Goal: Information Seeking & Learning: Learn about a topic

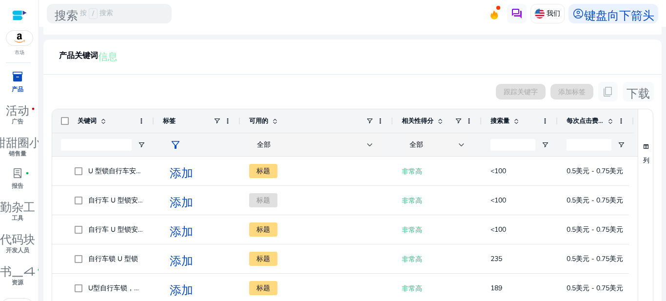
scroll to position [182, 0]
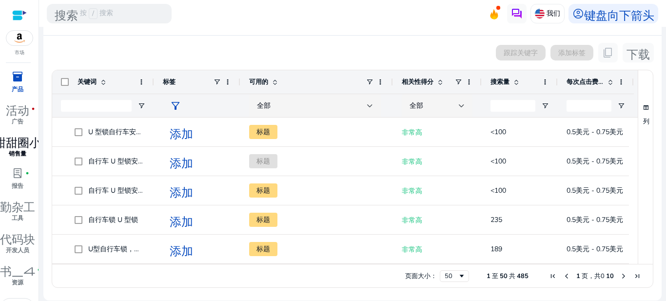
click at [18, 164] on link "甜甜圈小 fiber_manual_record 销售量" at bounding box center [17, 149] width 35 height 32
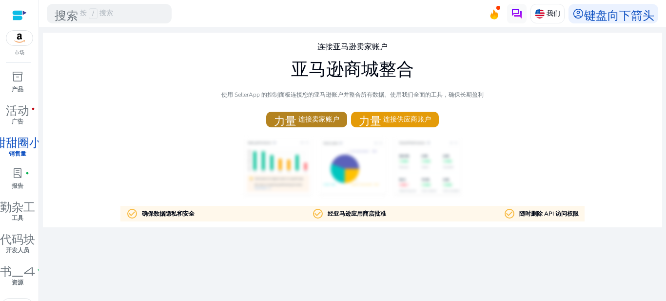
click at [291, 114] on font "力量" at bounding box center [285, 119] width 22 height 14
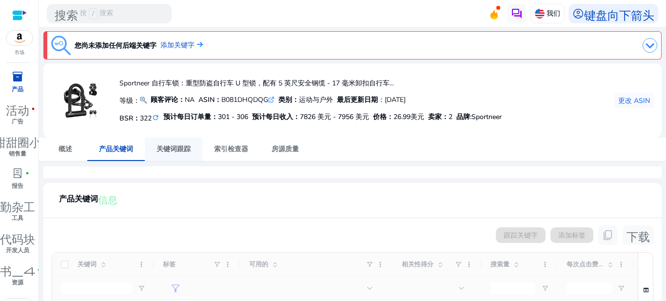
click at [180, 143] on span "关键词跟踪" at bounding box center [173, 148] width 34 height 23
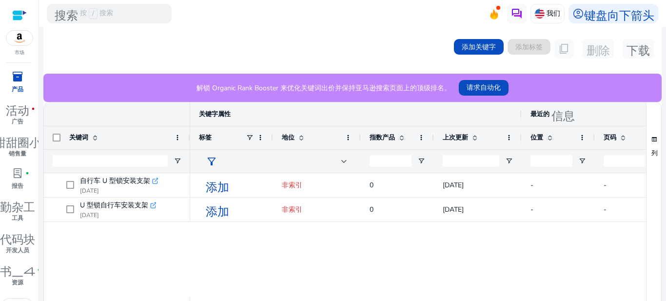
scroll to position [97, 0]
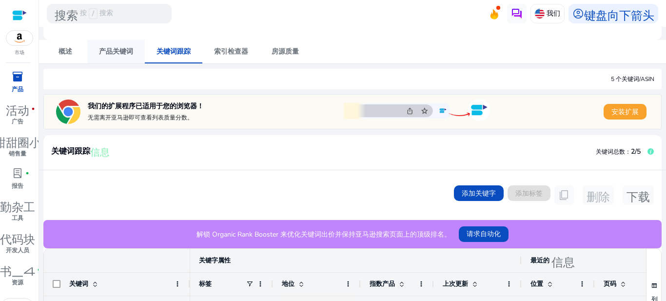
click at [103, 44] on span "产品关键词" at bounding box center [116, 51] width 34 height 23
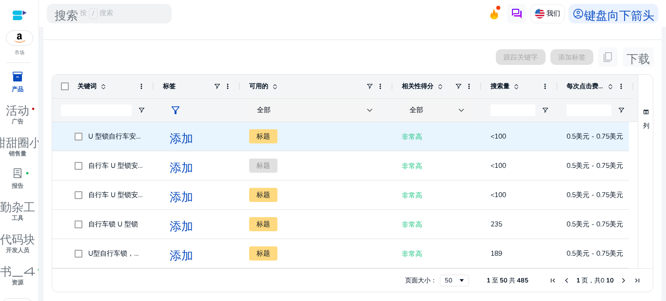
scroll to position [182, 0]
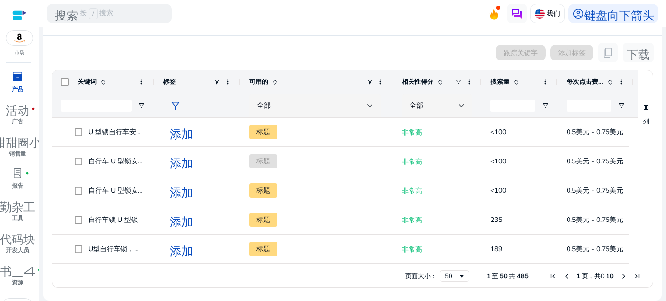
click at [620, 275] on span "下一页" at bounding box center [624, 276] width 8 height 8
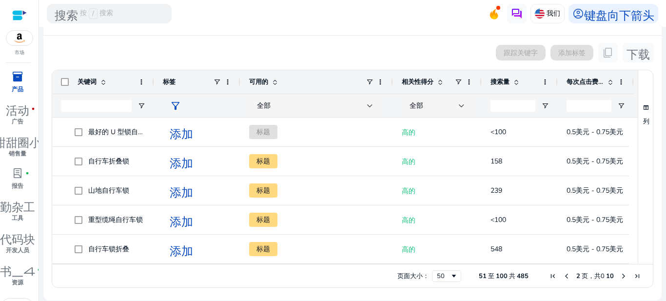
click at [620, 275] on span "下一页" at bounding box center [624, 276] width 8 height 8
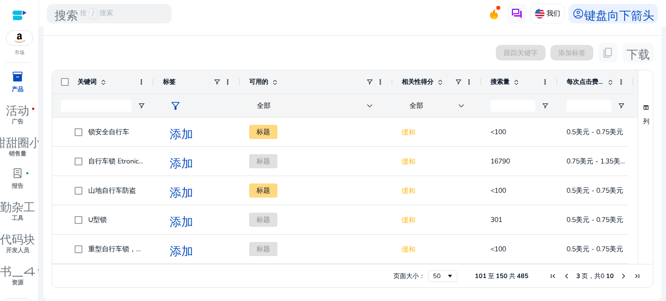
click at [620, 275] on span "下一页" at bounding box center [624, 276] width 8 height 8
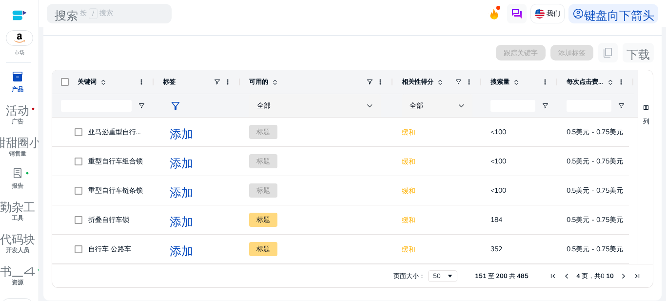
click at [620, 275] on span "下一页" at bounding box center [624, 276] width 8 height 8
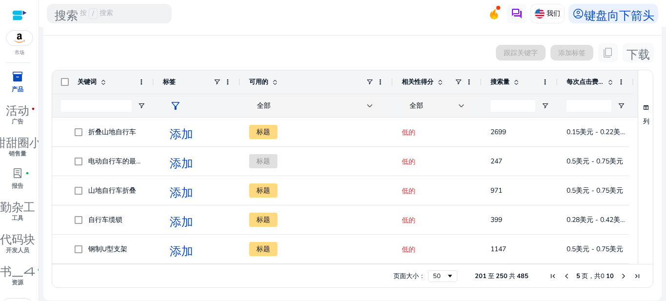
click at [620, 275] on span "下一页" at bounding box center [624, 276] width 8 height 8
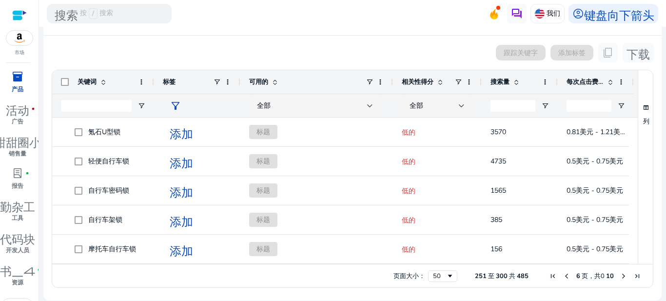
click at [563, 276] on span "上一页" at bounding box center [567, 276] width 8 height 8
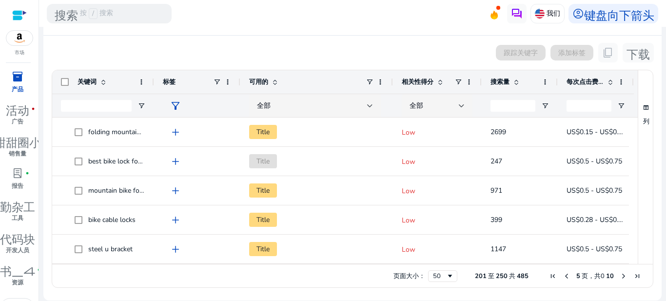
click at [563, 276] on span "上一页" at bounding box center [567, 276] width 8 height 8
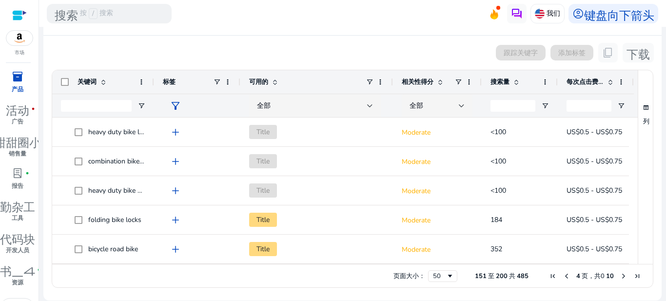
click at [563, 276] on span "上一页" at bounding box center [567, 276] width 8 height 8
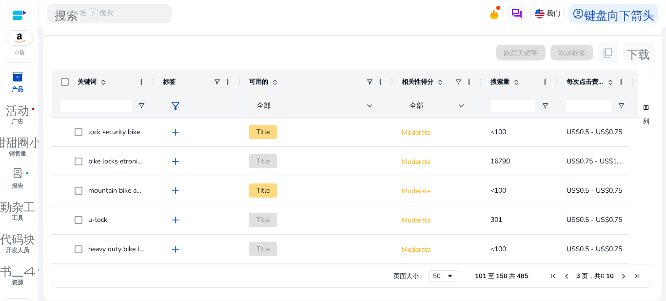
click at [563, 276] on span "上一页" at bounding box center [567, 276] width 8 height 8
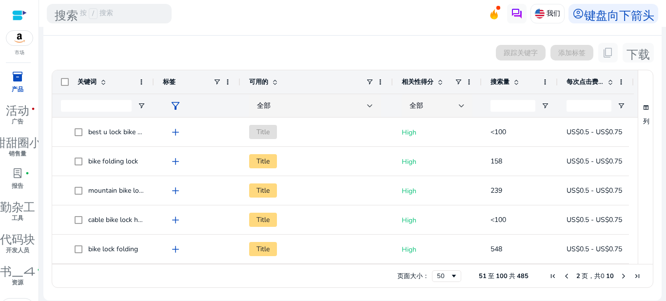
click at [563, 276] on span "上一页" at bounding box center [567, 276] width 8 height 8
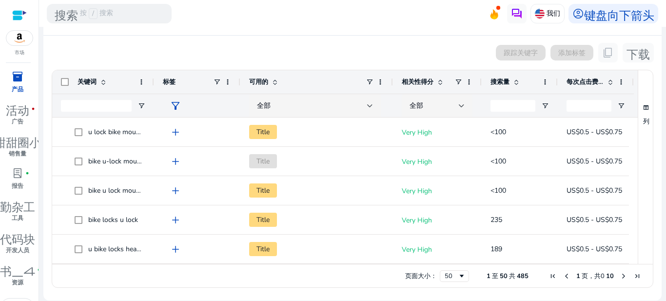
click at [563, 276] on span "上一页" at bounding box center [567, 276] width 8 height 8
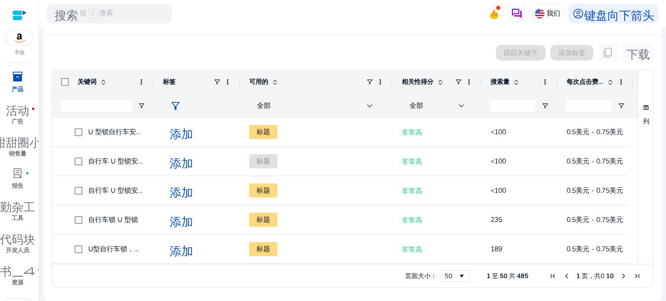
click at [563, 276] on span "上一页" at bounding box center [567, 276] width 8 height 8
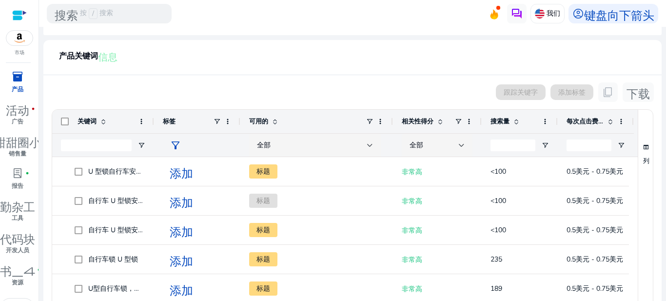
scroll to position [85, 0]
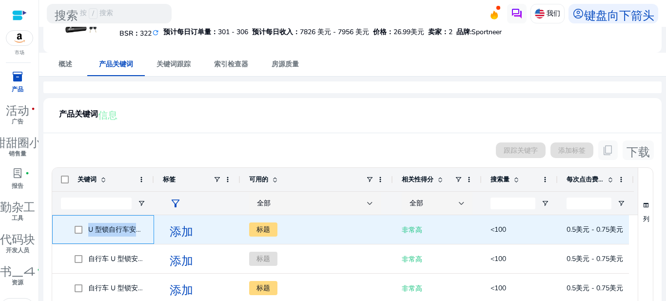
drag, startPoint x: 86, startPoint y: 231, endPoint x: 137, endPoint y: 227, distance: 50.8
click at [137, 227] on span "U 型锁自行车安装支架" at bounding box center [110, 229] width 71 height 20
click at [139, 230] on font "U 型锁自行车安装支架" at bounding box center [122, 229] width 68 height 9
click at [138, 229] on font "U 型锁自行车安装支架" at bounding box center [122, 229] width 68 height 9
click at [137, 231] on font "U 型锁自行车安装支架" at bounding box center [122, 229] width 68 height 9
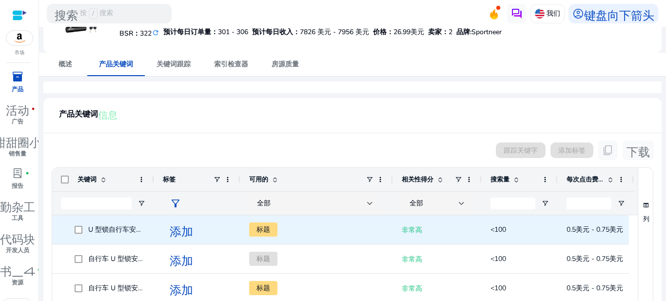
click at [261, 227] on font "标题" at bounding box center [263, 229] width 14 height 9
click at [262, 232] on font "标题" at bounding box center [263, 229] width 14 height 9
click at [288, 227] on span "标题" at bounding box center [316, 229] width 135 height 20
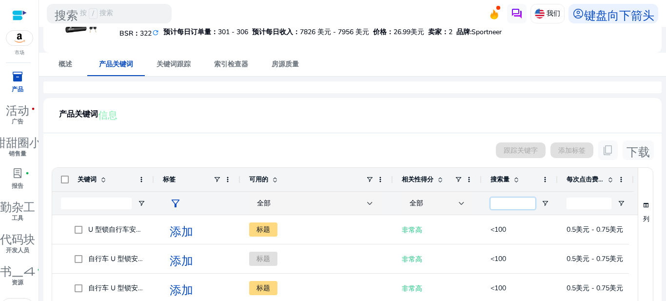
click at [495, 200] on input "Search Volume Filter Input" at bounding box center [512, 203] width 45 height 12
click at [430, 177] on font "相关性得分" at bounding box center [418, 179] width 32 height 9
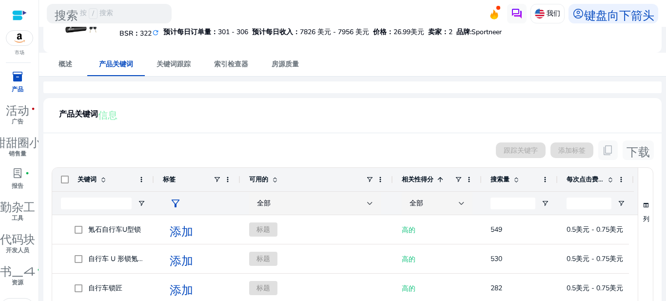
click at [430, 177] on font "相关性得分" at bounding box center [418, 179] width 32 height 9
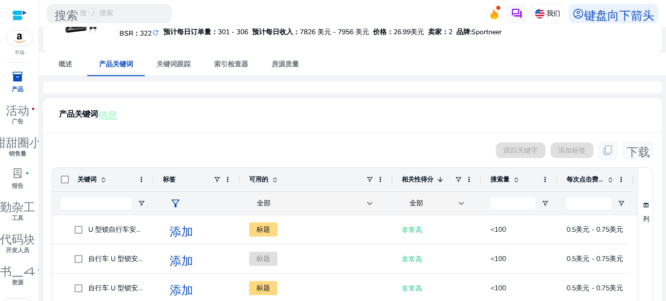
click at [429, 180] on font "相关性得分" at bounding box center [418, 179] width 32 height 9
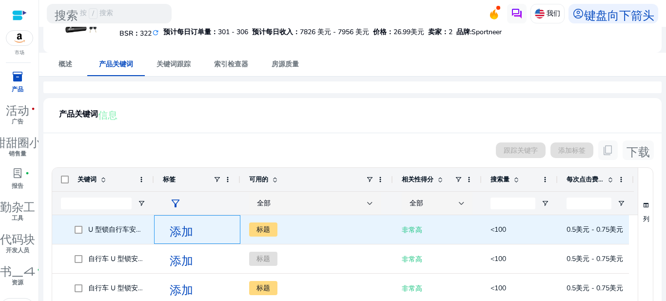
click at [183, 230] on font "添加" at bounding box center [181, 230] width 23 height 14
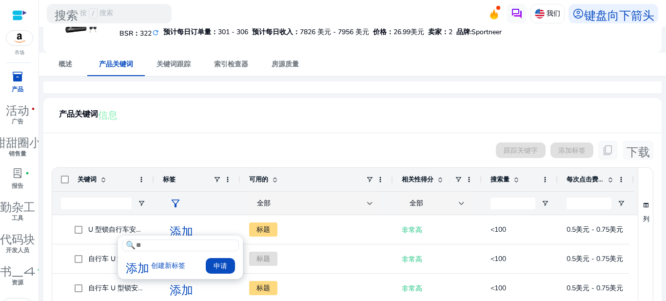
click at [148, 246] on input at bounding box center [180, 245] width 117 height 12
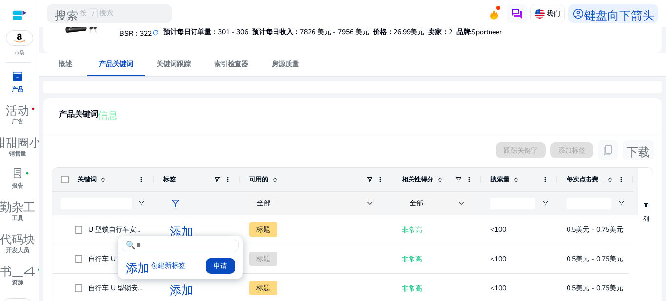
click at [148, 246] on input at bounding box center [180, 245] width 117 height 12
click at [176, 262] on font "创建新标签" at bounding box center [168, 265] width 34 height 9
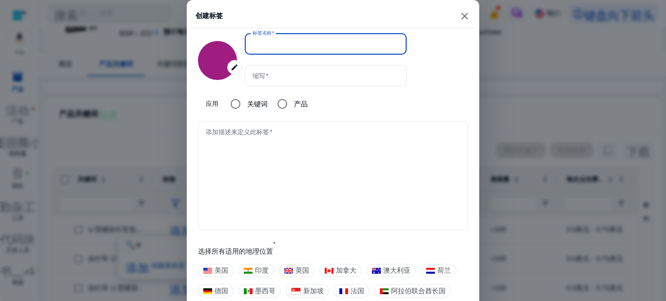
click at [263, 140] on textarea "添加描述来定义此标签" at bounding box center [333, 175] width 254 height 99
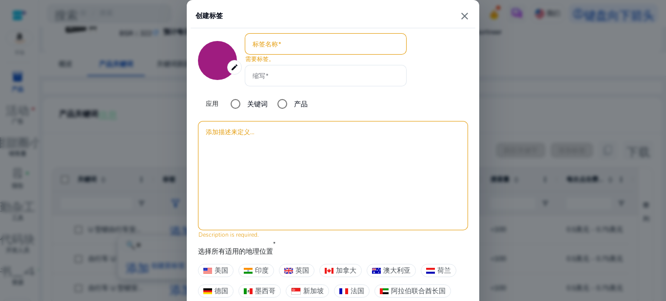
click at [262, 51] on div at bounding box center [325, 43] width 146 height 21
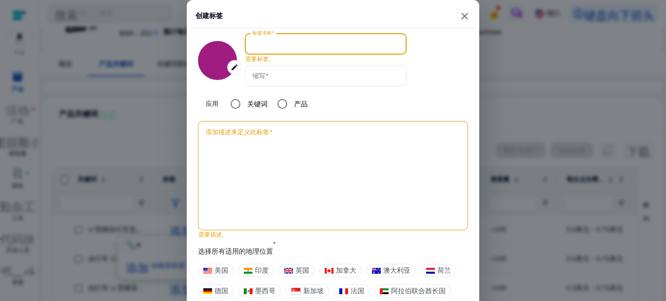
click at [264, 48] on input "标签名称" at bounding box center [325, 44] width 146 height 11
click at [266, 80] on input "缩写" at bounding box center [325, 75] width 146 height 11
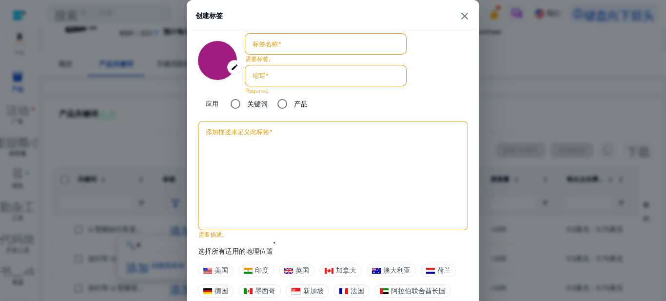
click at [267, 56] on font "需要标签。" at bounding box center [259, 59] width 29 height 8
click at [467, 15] on mat-icon "close" at bounding box center [465, 16] width 12 height 12
type input "*******"
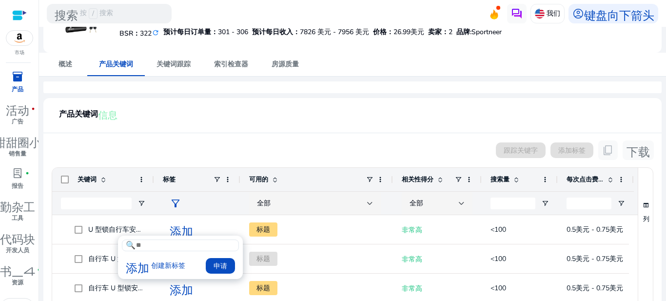
click at [227, 124] on div at bounding box center [333, 150] width 666 height 301
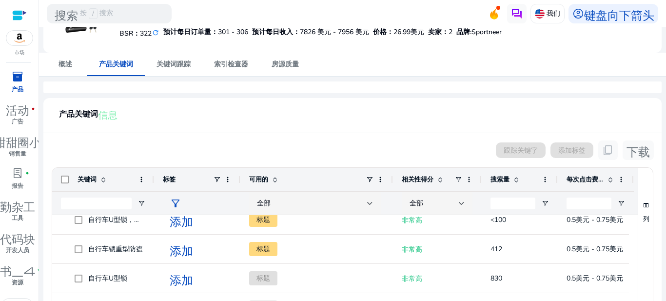
scroll to position [0, 0]
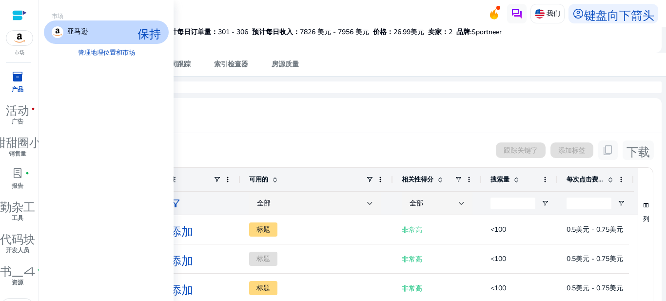
click at [15, 32] on img at bounding box center [19, 38] width 26 height 15
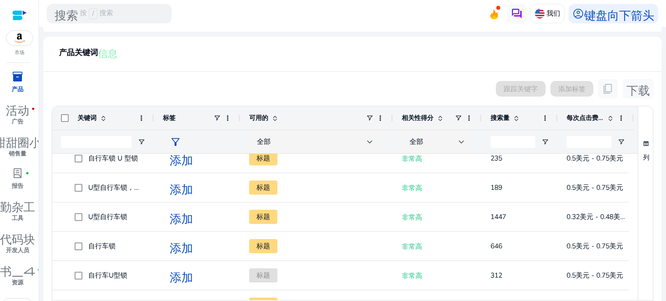
scroll to position [182, 0]
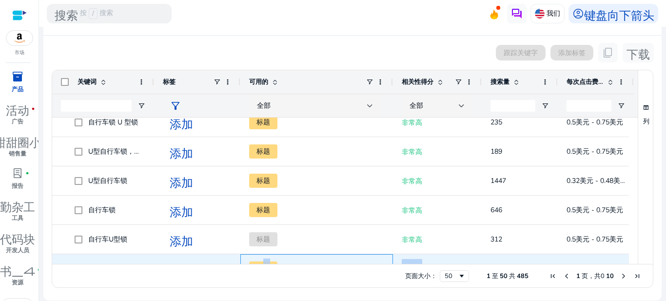
drag, startPoint x: 266, startPoint y: 262, endPoint x: 491, endPoint y: 260, distance: 225.7
click at [491, 260] on div "自行车U型锁，重型防盗 添加 标题 非常高 <100 0.5美元 - 0.75美元" at bounding box center [343, 268] width 582 height 29
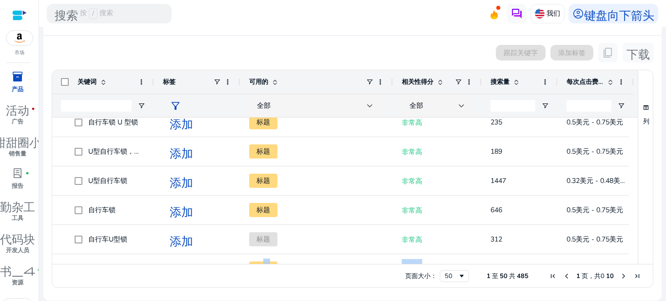
click at [351, 264] on div "页面大小： 50 1 至 50 共 485 1 页 ，共0 10" at bounding box center [352, 275] width 601 height 23
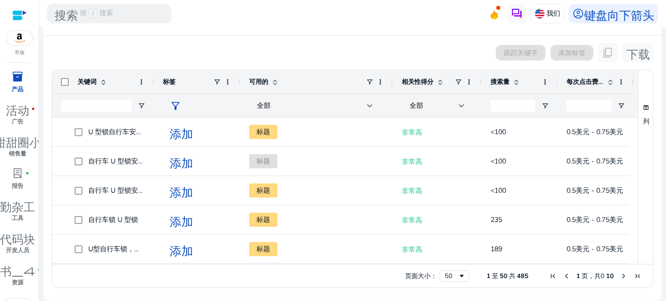
scroll to position [0, 0]
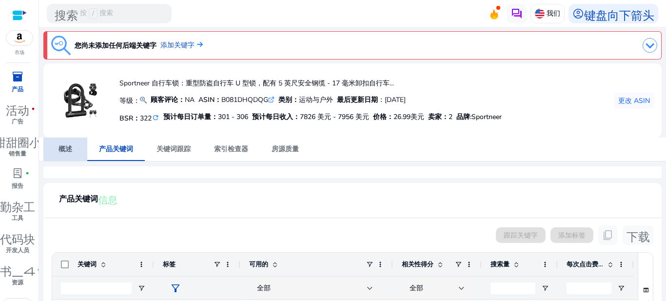
click at [77, 143] on link "概述" at bounding box center [65, 148] width 44 height 23
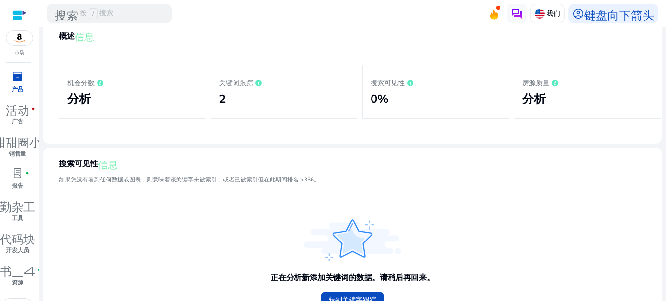
scroll to position [195, 0]
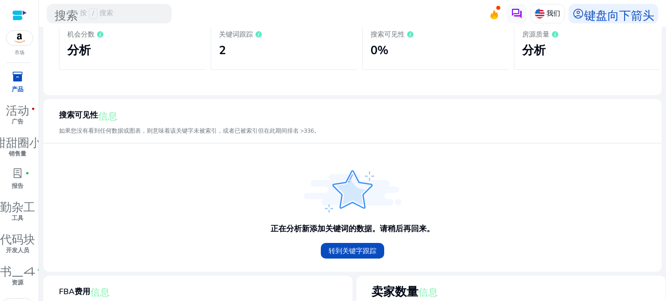
click at [518, 48] on div "房源质量 分析" at bounding box center [587, 43] width 147 height 54
click at [354, 252] on font "转到关键字跟踪" at bounding box center [353, 250] width 48 height 9
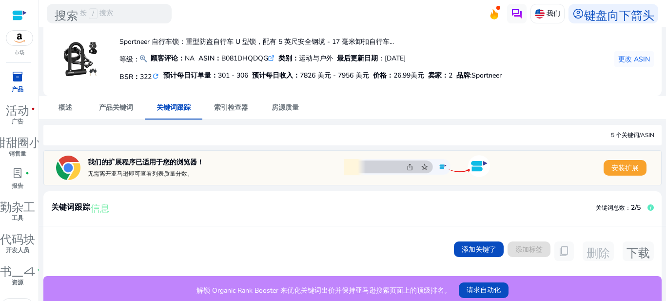
scroll to position [29, 0]
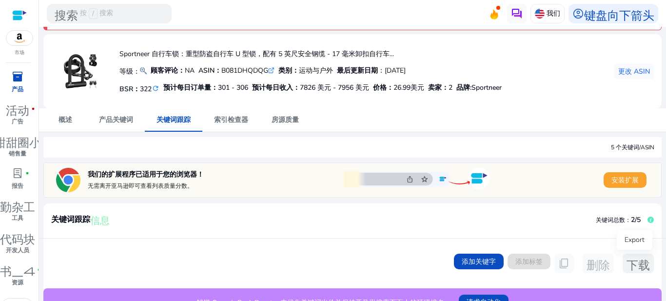
click at [642, 262] on font "下载" at bounding box center [637, 263] width 23 height 14
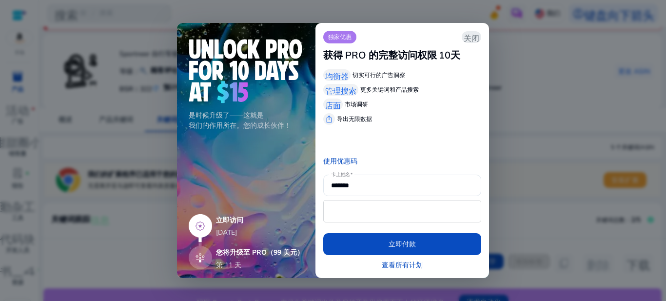
click at [468, 42] on app-icon "关闭" at bounding box center [471, 37] width 19 height 12
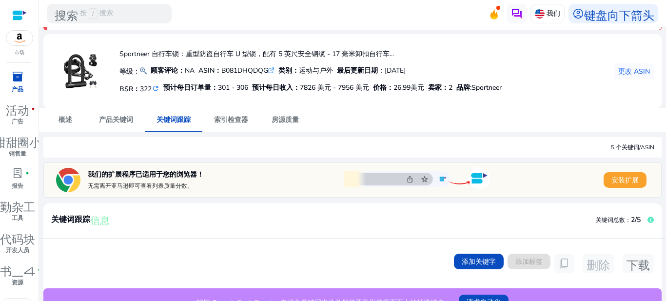
scroll to position [0, 0]
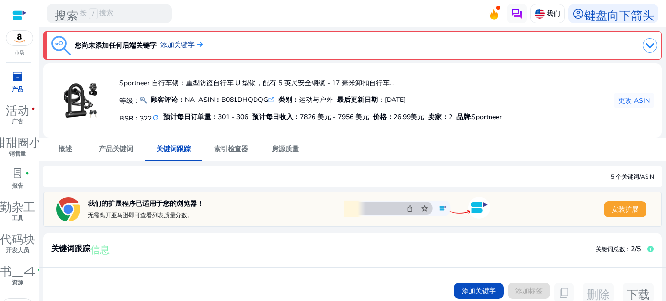
click at [185, 48] on font "添加关键字" at bounding box center [177, 45] width 34 height 10
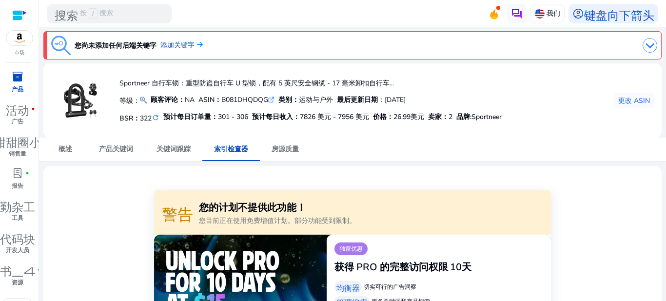
click at [20, 35] on img at bounding box center [19, 38] width 26 height 15
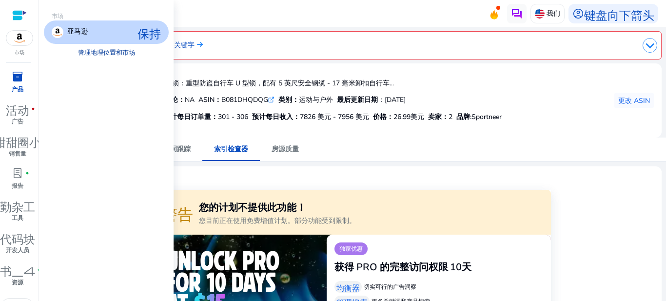
click at [136, 54] on link "管理地理位置和市场" at bounding box center [106, 53] width 73 height 18
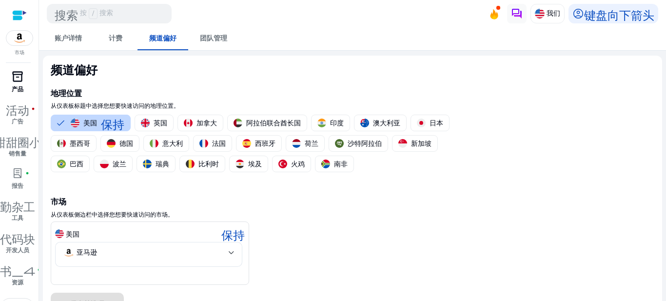
click at [19, 90] on font "产品" at bounding box center [18, 89] width 12 height 8
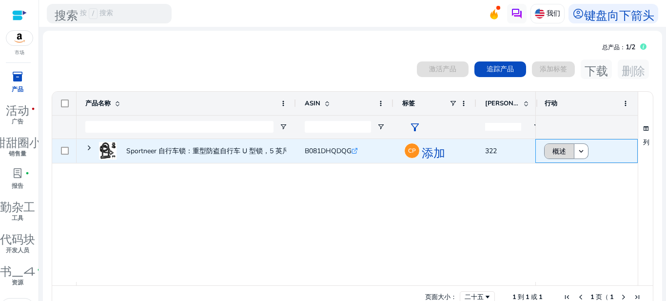
click at [561, 149] on font "概述" at bounding box center [559, 151] width 14 height 9
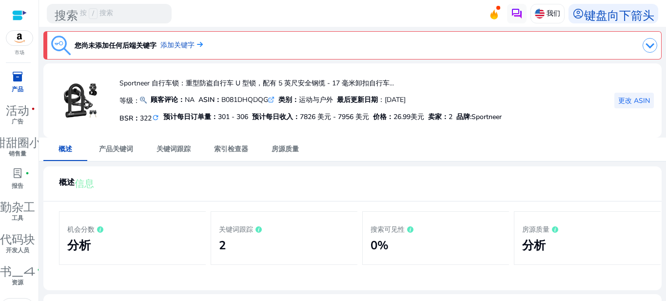
click at [630, 104] on font "更改 ASIN" at bounding box center [634, 100] width 32 height 9
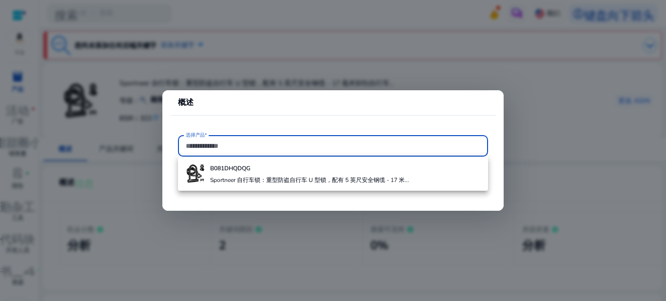
click at [346, 57] on div at bounding box center [333, 150] width 666 height 301
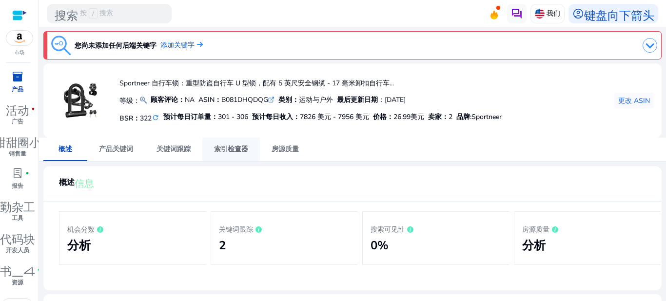
click at [224, 139] on span "索引检查器" at bounding box center [231, 148] width 34 height 23
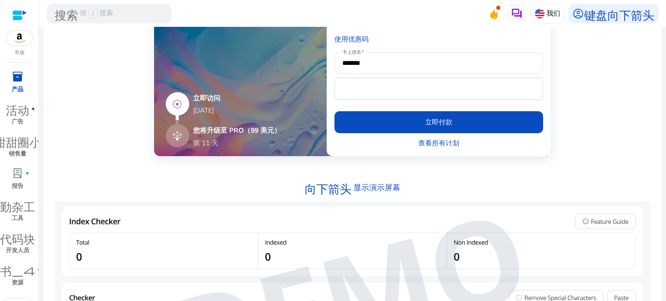
scroll to position [341, 0]
